Goal: Task Accomplishment & Management: Manage account settings

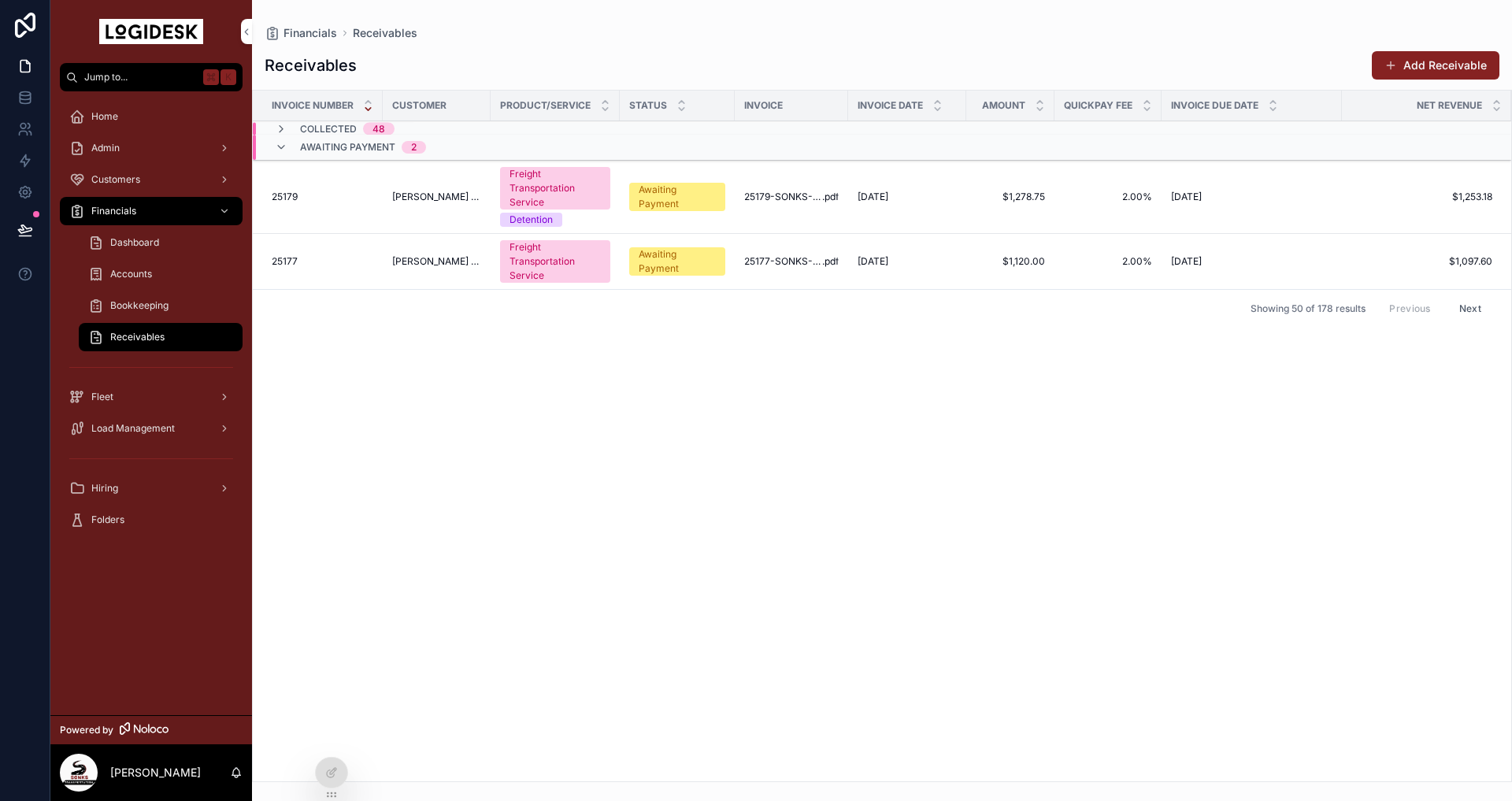
click at [417, 420] on div "Invoice Number Customer Product/Service Status Invoice Invoice Date Amount Quic…" at bounding box center [882, 436] width 1258 height 691
click at [491, 343] on div "Invoice Number Customer Product/Service Status Invoice Invoice Date Amount Quic…" at bounding box center [882, 436] width 1258 height 691
click at [444, 263] on span "[PERSON_NAME] COMPANY INC." at bounding box center [437, 261] width 89 height 13
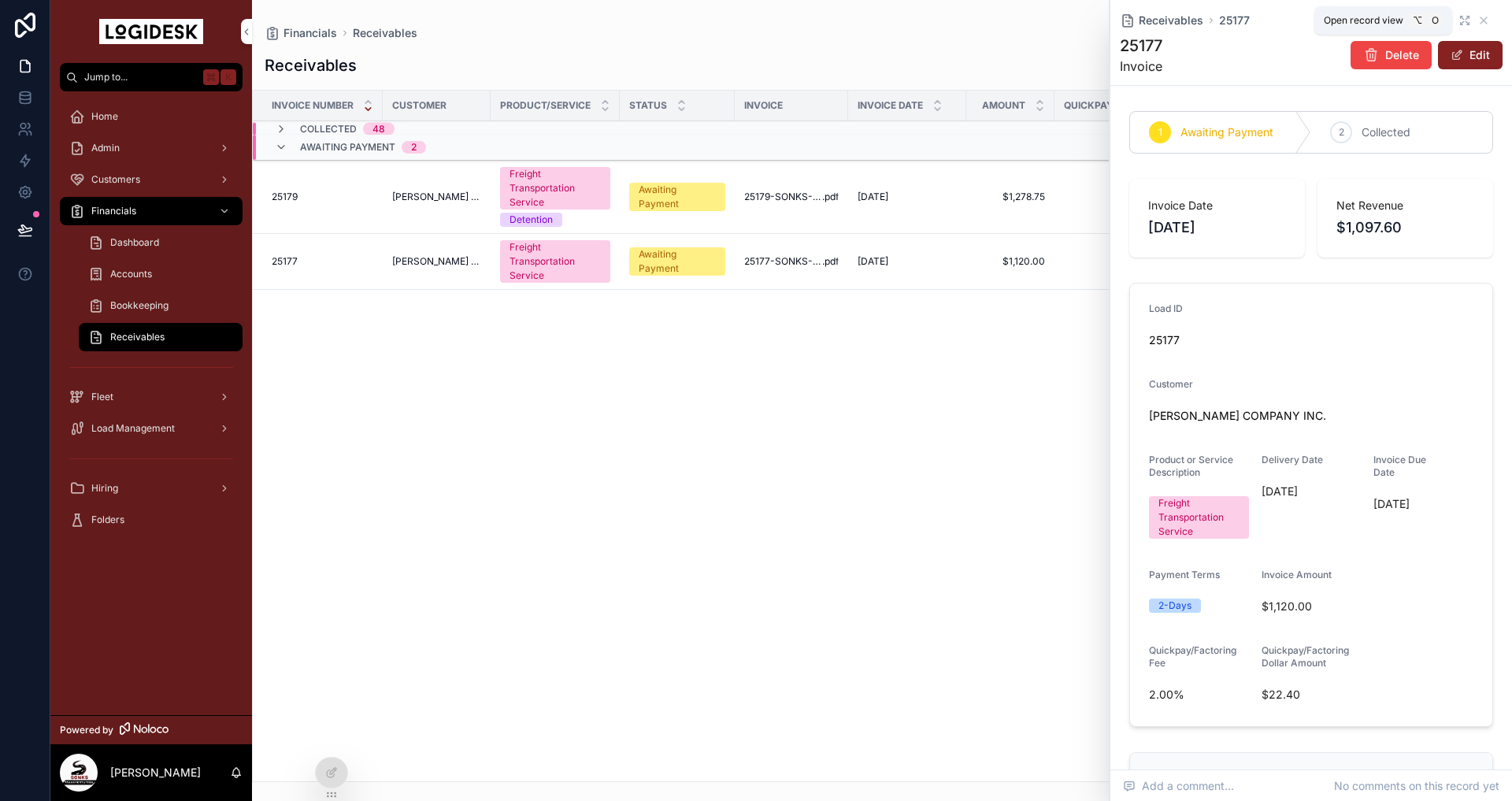
click at [1468, 16] on icon "scrollable content" at bounding box center [1464, 20] width 13 height 13
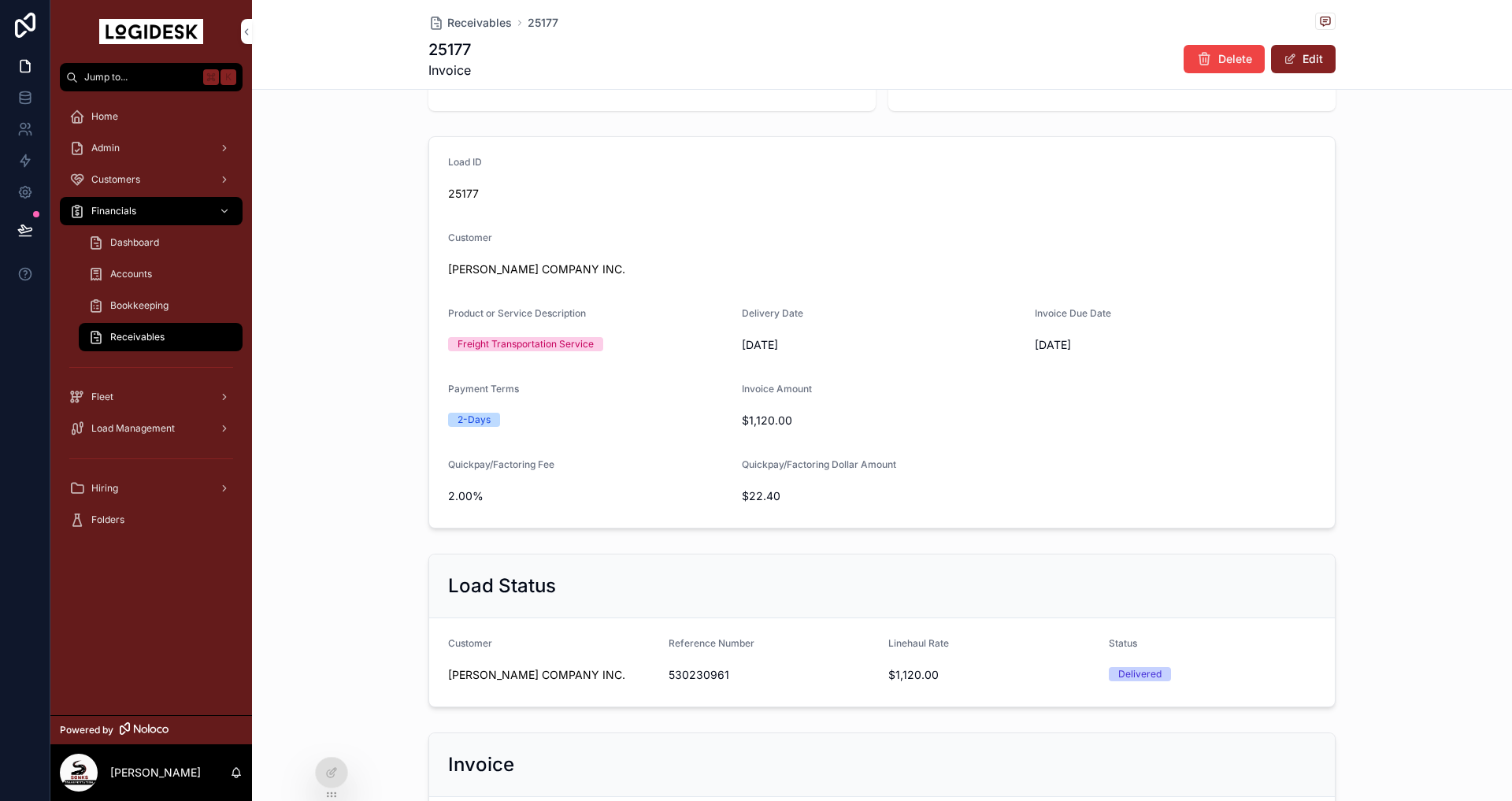
scroll to position [364, 0]
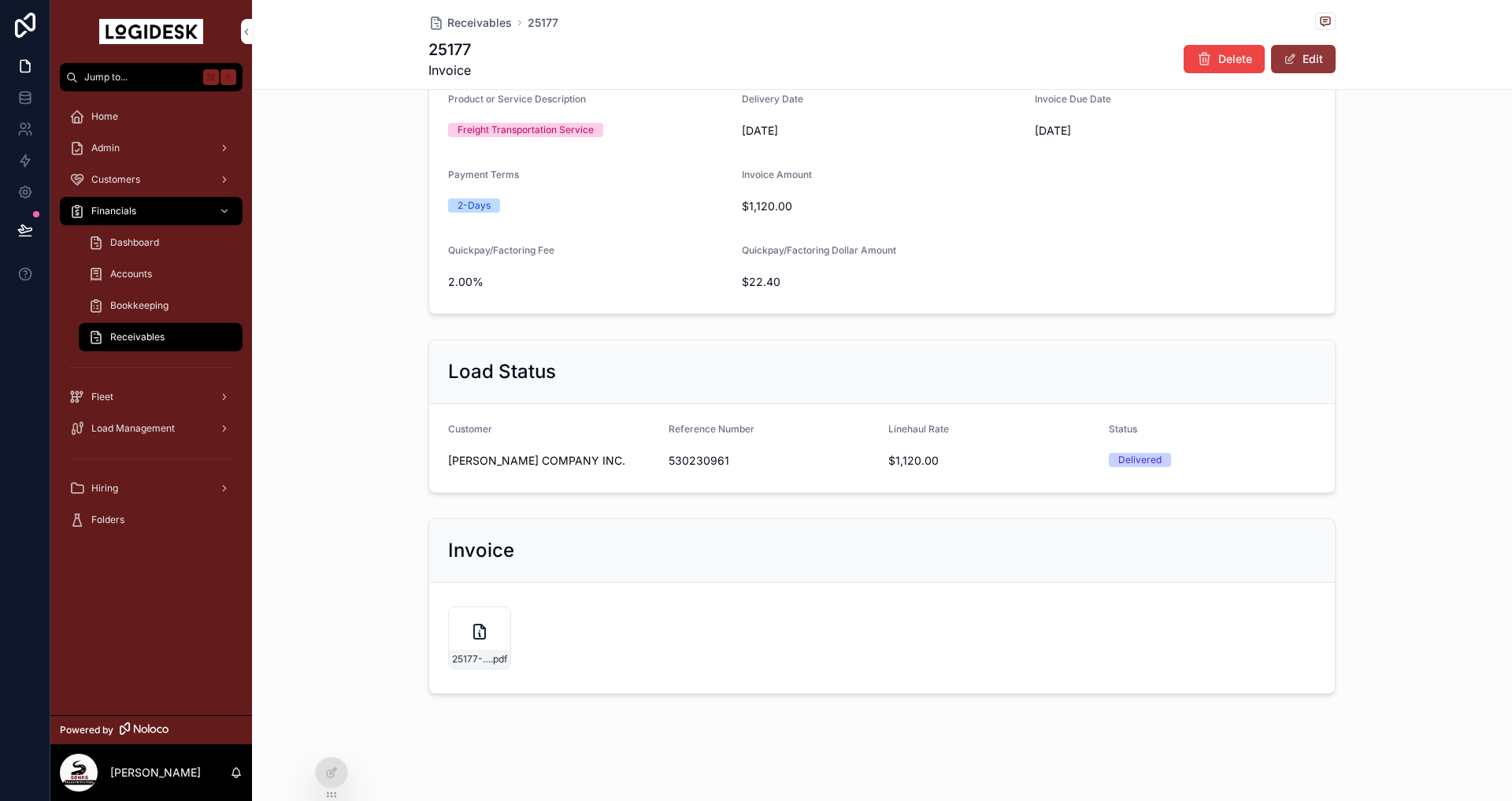
click at [1306, 66] on button "Edit" at bounding box center [1303, 59] width 65 height 29
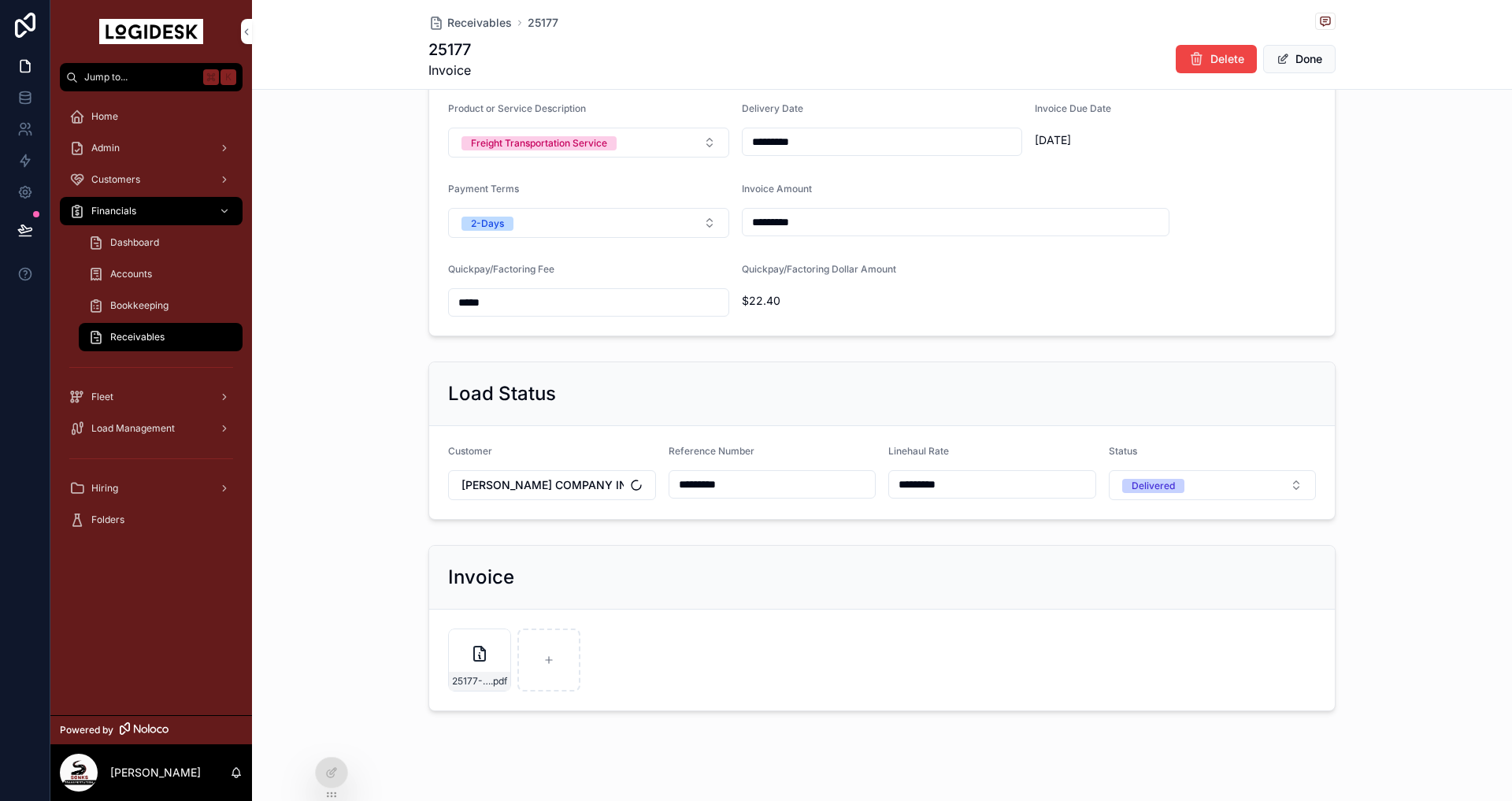
scroll to position [369, 0]
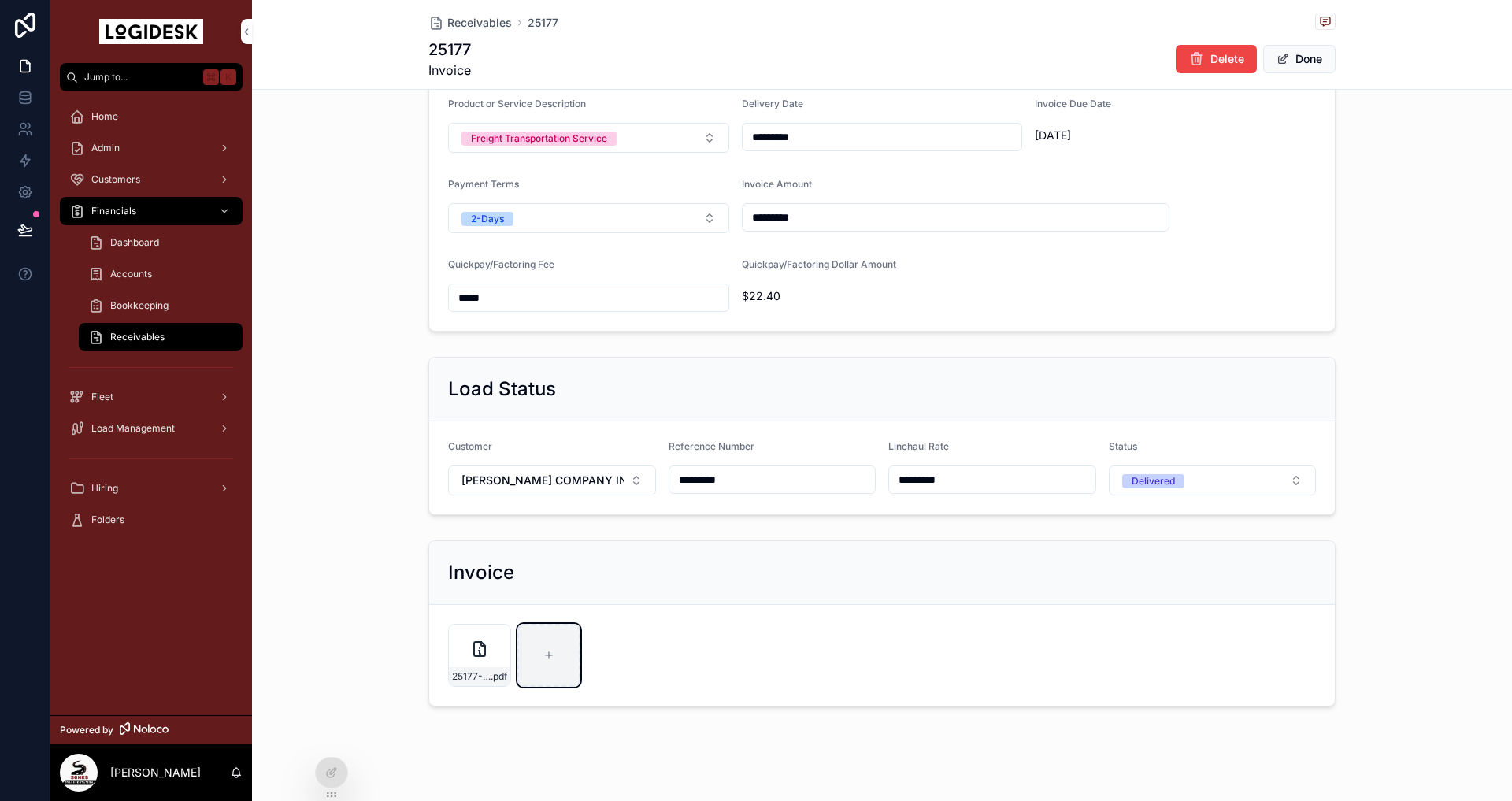
click at [566, 668] on div "scrollable content" at bounding box center [548, 655] width 63 height 63
type input "**********"
drag, startPoint x: 1283, startPoint y: 57, endPoint x: 1278, endPoint y: 64, distance: 8.6
click at [1284, 57] on span "scrollable content" at bounding box center [1283, 59] width 13 height 13
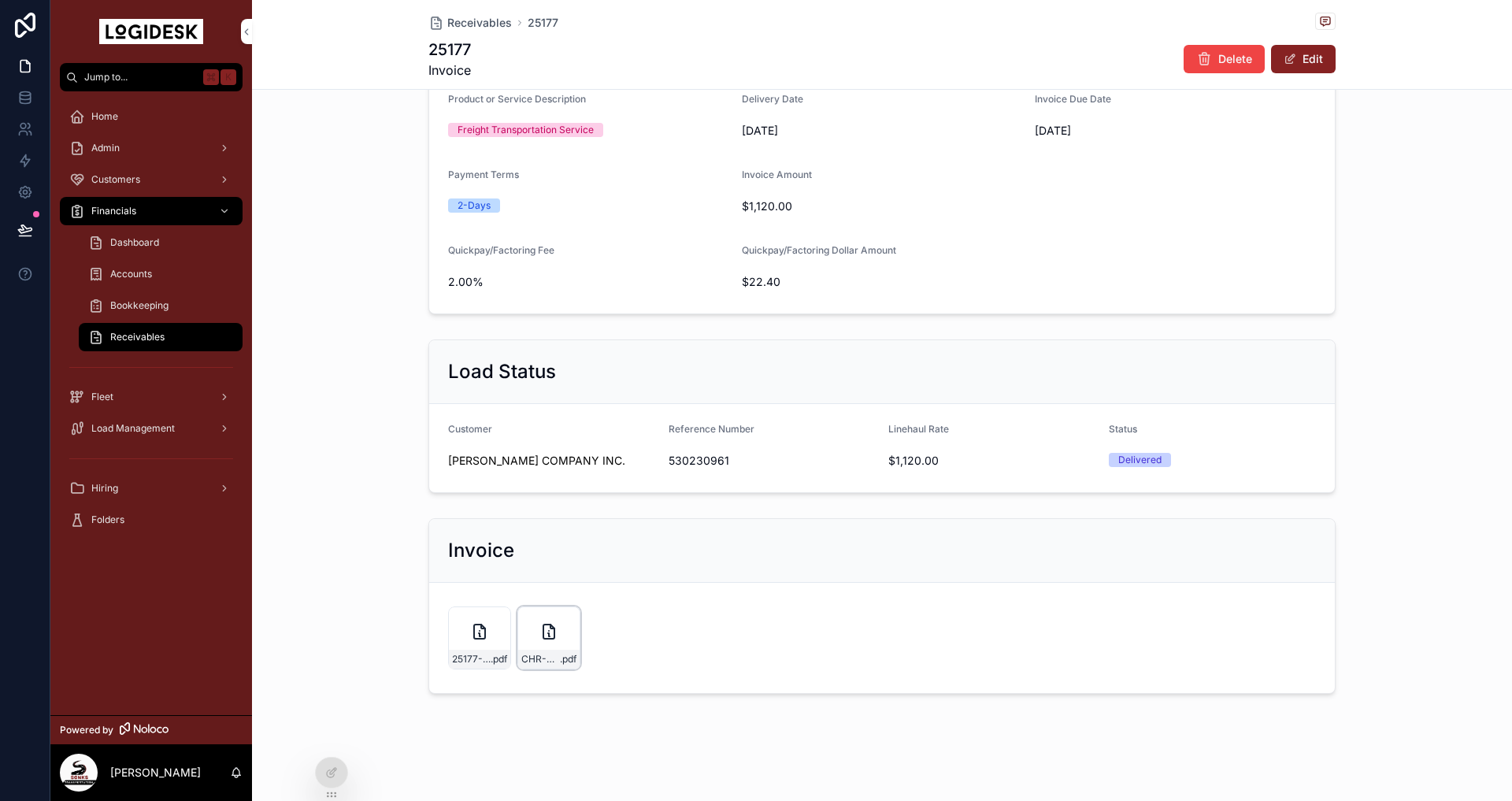
click at [528, 652] on div "CHR-Remittance-1,097.60---10-9-25 .pdf" at bounding box center [548, 659] width 61 height 19
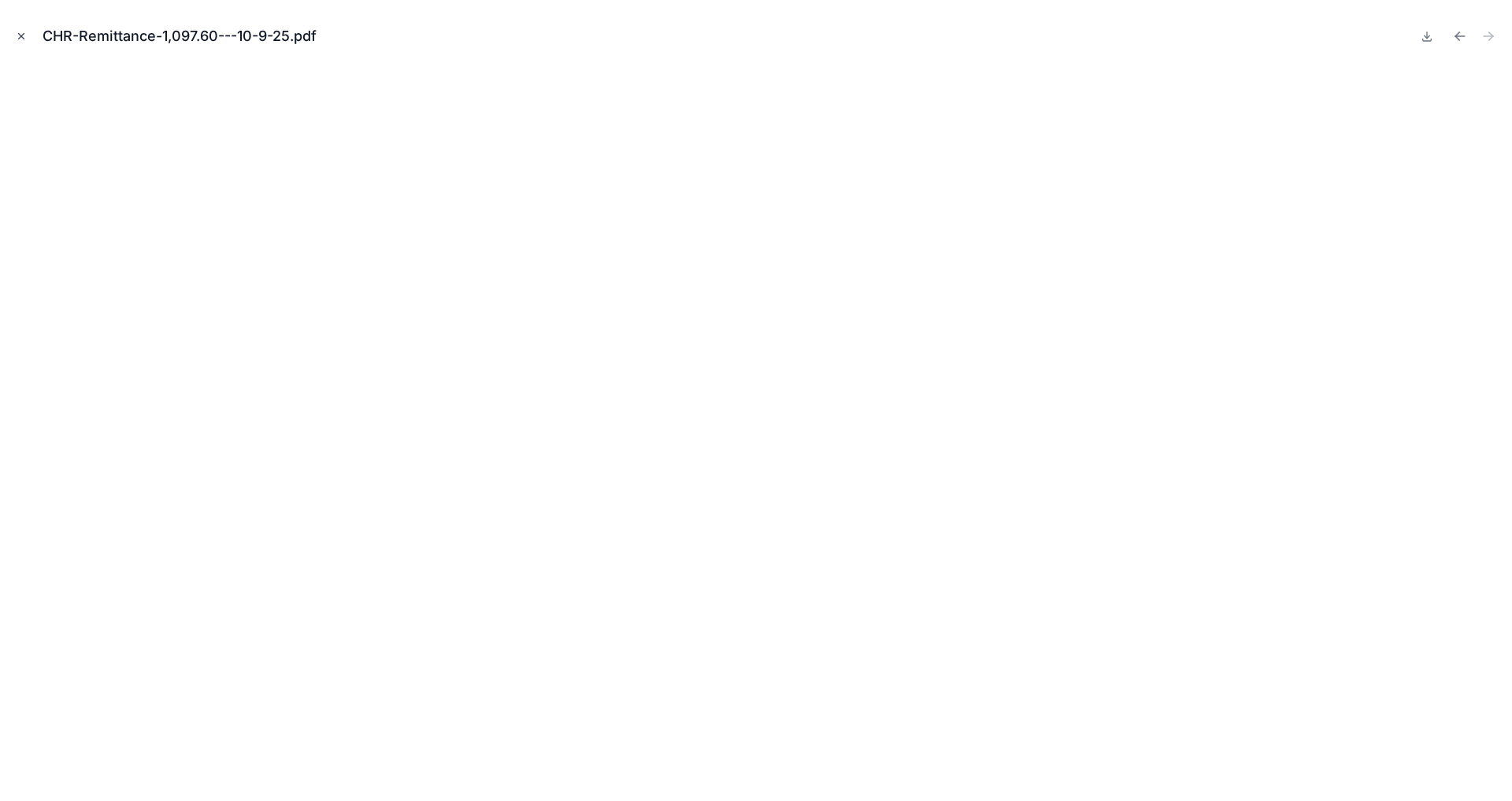
click at [21, 36] on icon "Close modal" at bounding box center [22, 36] width 6 height 6
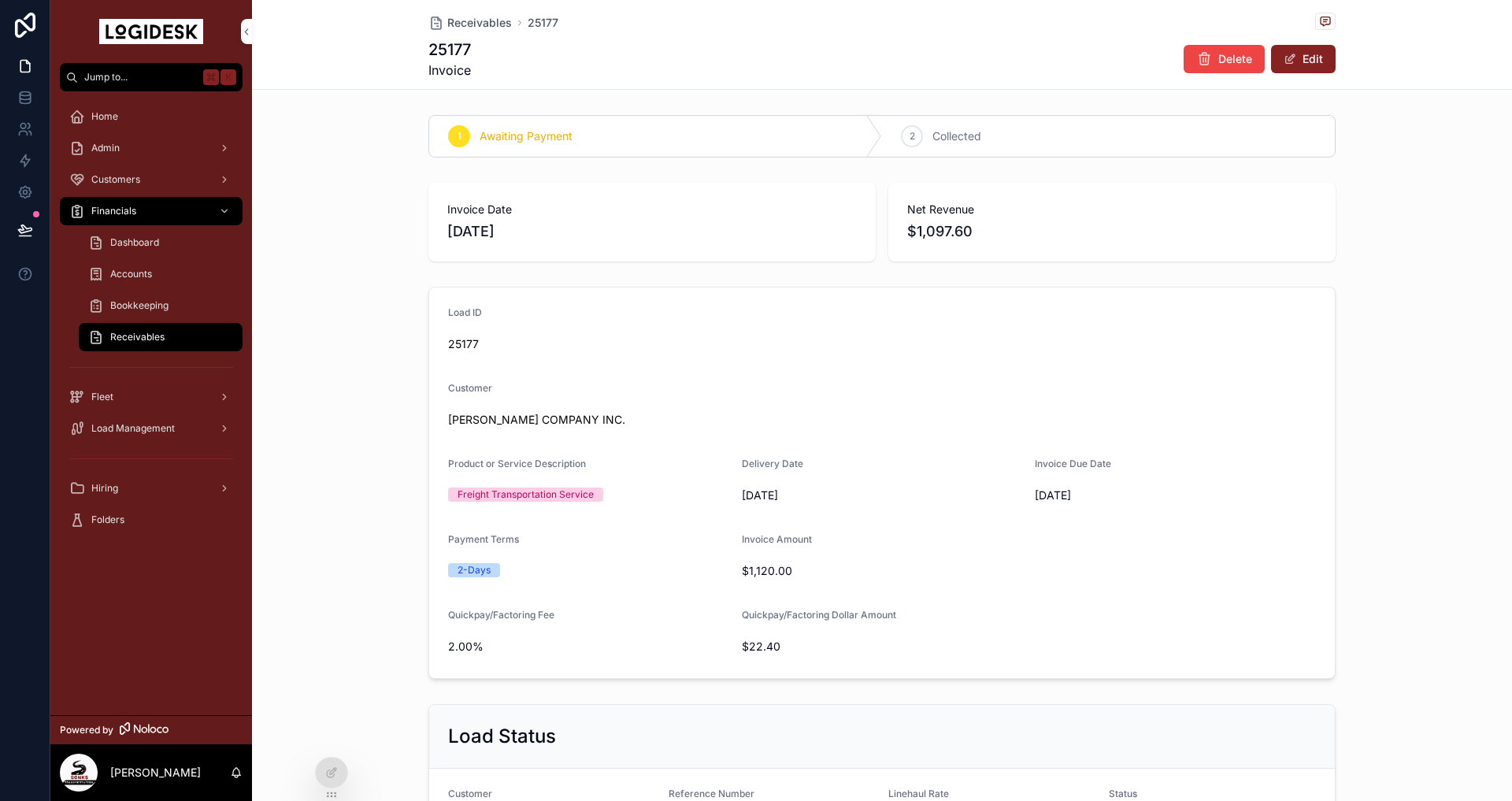
click at [1014, 143] on div "2 Collected" at bounding box center [1108, 136] width 453 height 41
click at [118, 339] on span "Receivables" at bounding box center [137, 337] width 55 height 13
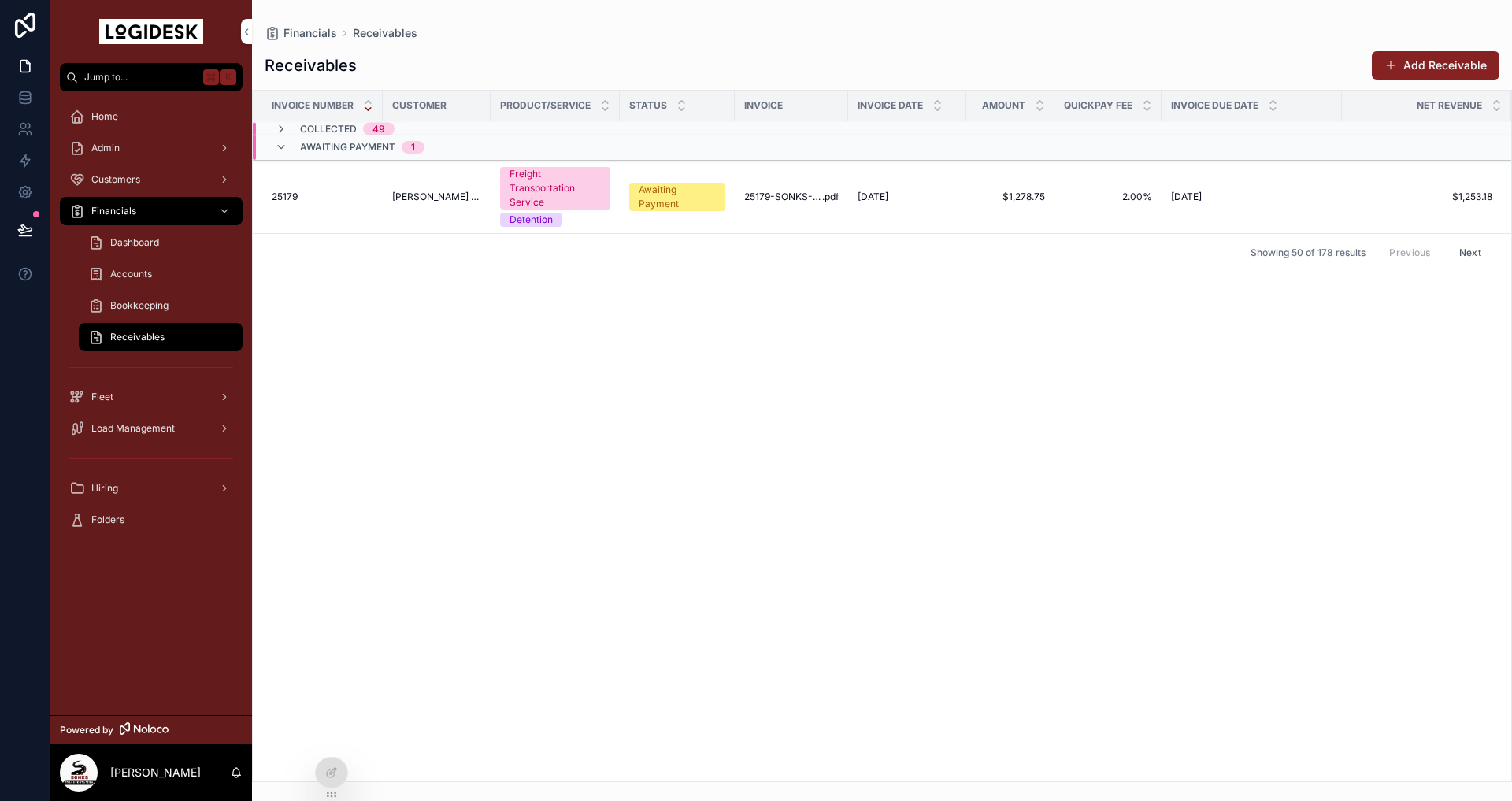
click at [779, 405] on div "Invoice Number Customer Product/Service Status Invoice Invoice Date Amount Quic…" at bounding box center [882, 436] width 1258 height 691
